Goal: Find specific page/section

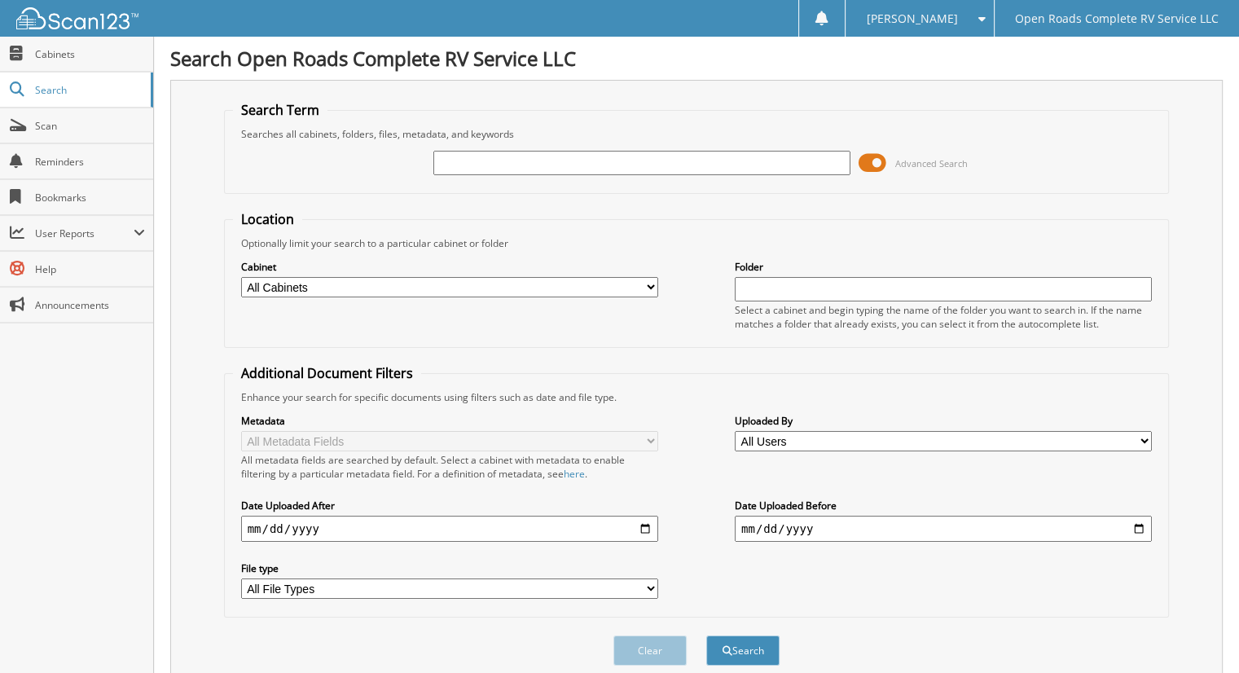
click at [562, 167] on input "text" at bounding box center [642, 163] width 417 height 24
type input "a6379a"
click at [707, 636] on button "Search" at bounding box center [743, 651] width 73 height 30
click at [61, 53] on span "Cabinets" at bounding box center [90, 54] width 110 height 14
click at [73, 51] on span "Cabinets" at bounding box center [90, 54] width 110 height 14
